Goal: Task Accomplishment & Management: Manage account settings

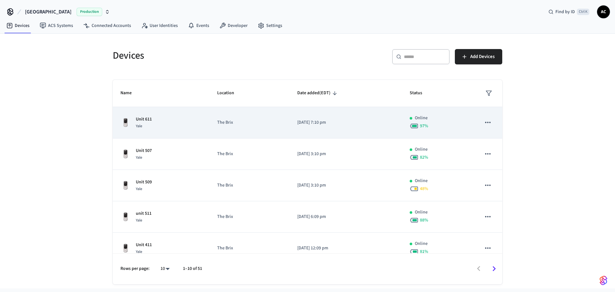
click at [484, 121] on icon "sticky table" at bounding box center [488, 122] width 8 height 8
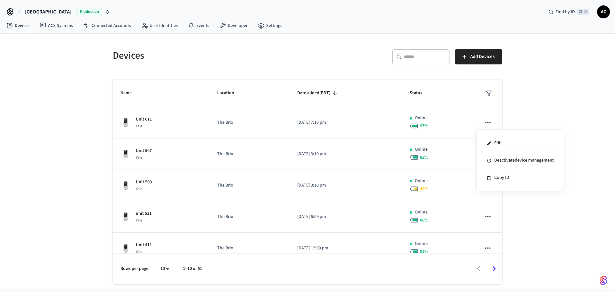
click at [140, 121] on div at bounding box center [307, 146] width 615 height 292
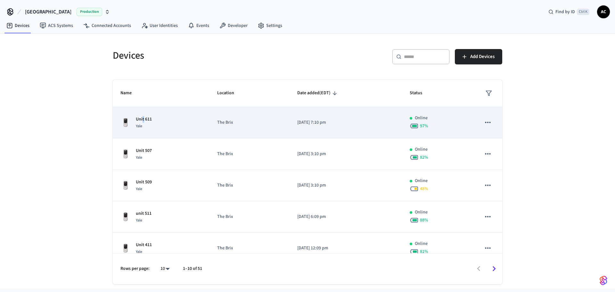
click at [143, 119] on p "Unit 611" at bounding box center [144, 119] width 16 height 7
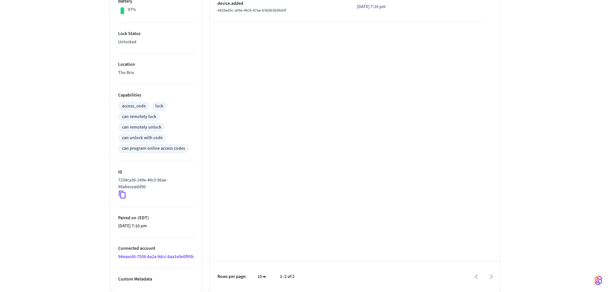
scroll to position [183, 0]
drag, startPoint x: 120, startPoint y: 186, endPoint x: 124, endPoint y: 187, distance: 3.5
click at [121, 191] on icon at bounding box center [122, 195] width 7 height 8
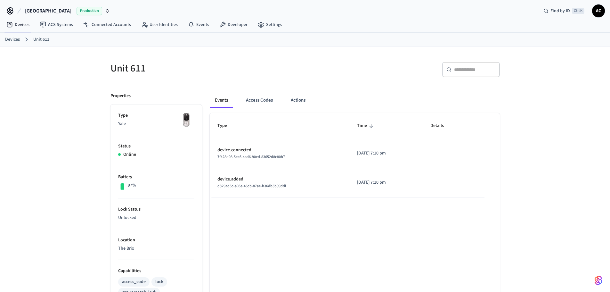
scroll to position [0, 0]
click at [260, 98] on button "Access Codes" at bounding box center [259, 101] width 37 height 15
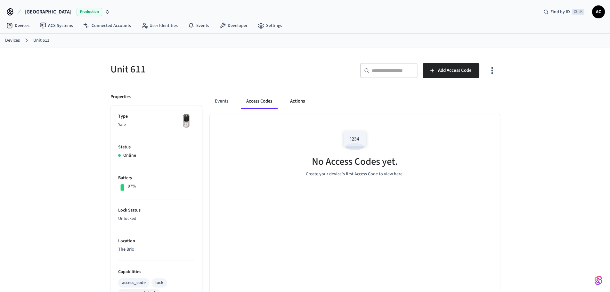
click at [301, 100] on button "Actions" at bounding box center [297, 101] width 25 height 15
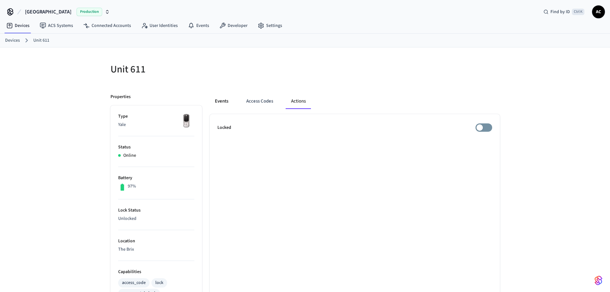
click at [223, 102] on button "Events" at bounding box center [222, 101] width 24 height 15
